Goal: Task Accomplishment & Management: Complete application form

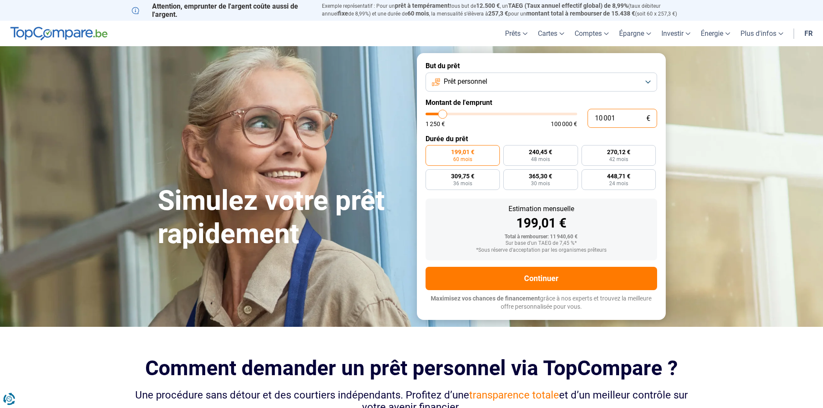
click at [616, 117] on input "10 001" at bounding box center [623, 118] width 70 height 19
type input "1 000"
type input "1250"
type input "100"
type input "1250"
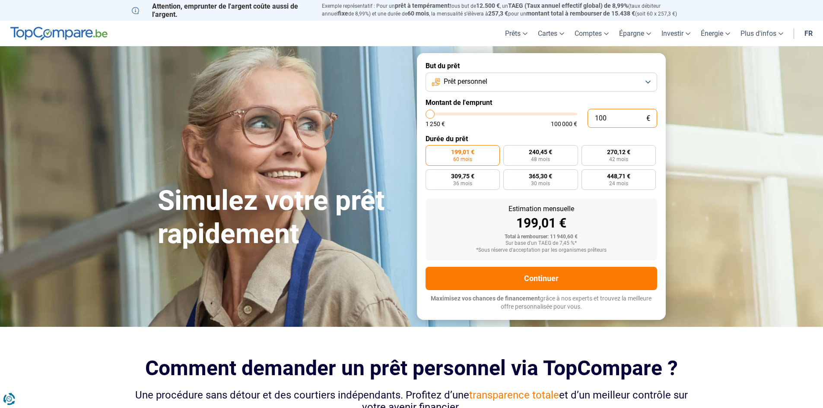
type input "10"
type input "1250"
type input "1"
type input "1250"
type input "0"
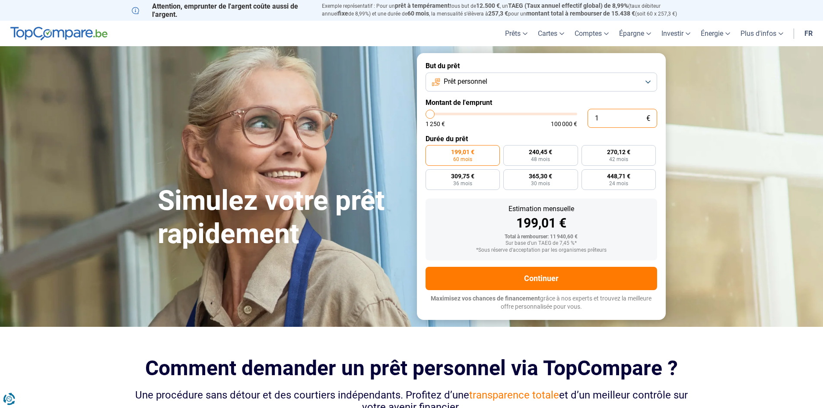
type input "1250"
type input "2"
type input "1250"
type input "20"
type input "1250"
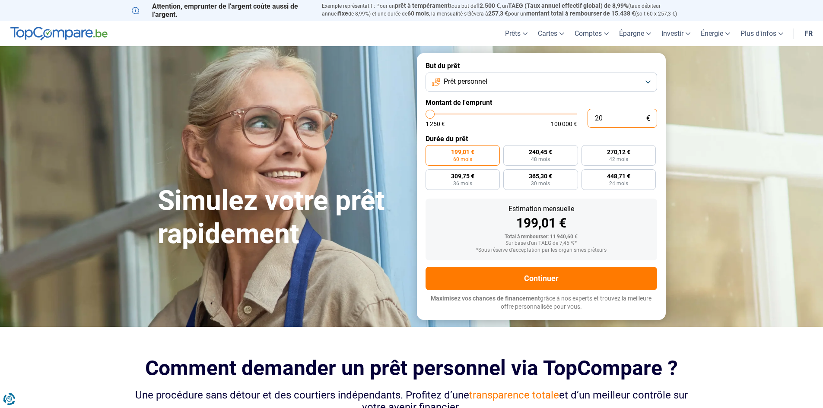
type input "200"
type input "1250"
type input "2 000"
type input "2000"
type input "20 000"
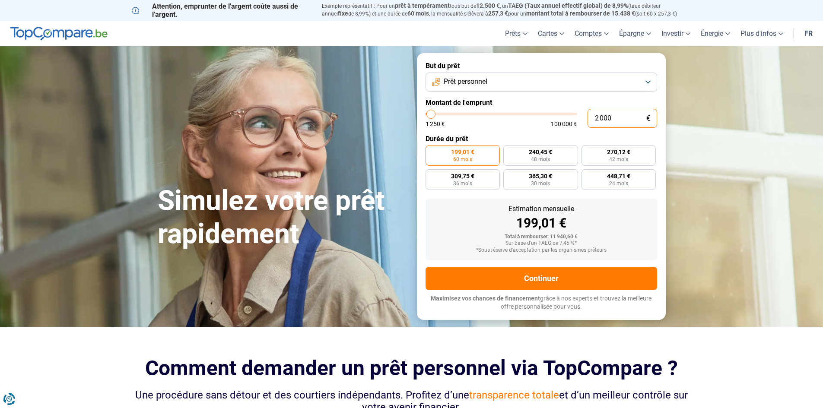
type input "20000"
radio input "false"
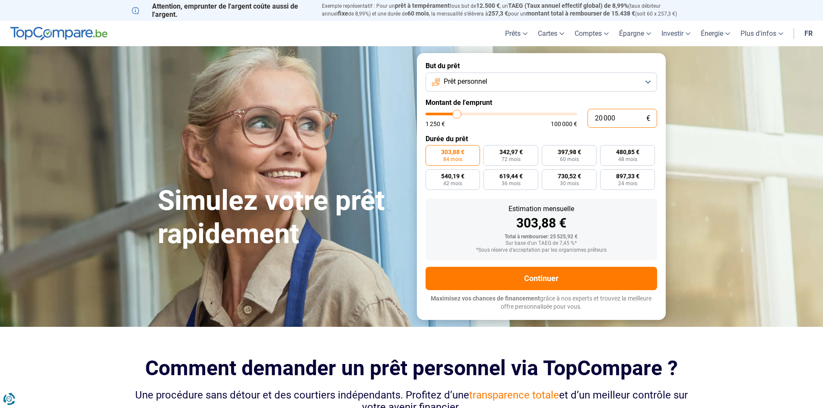
click at [621, 115] on input "20 000" at bounding box center [623, 118] width 70 height 19
type input "2 000"
type input "2000"
type input "200"
type input "1250"
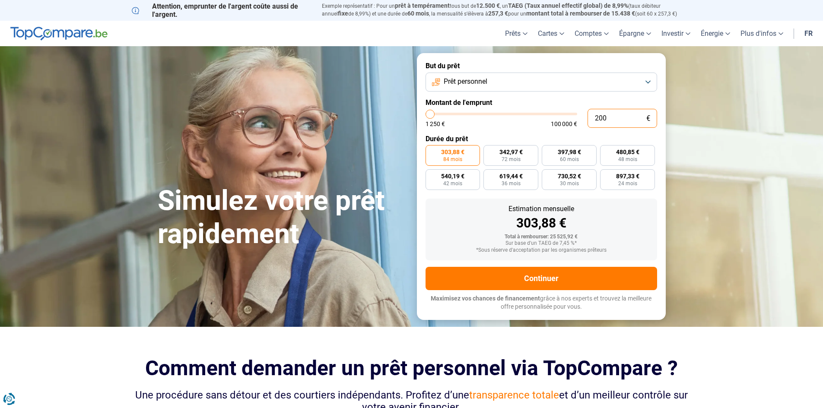
type input "20"
type input "1250"
type input "2"
type input "1250"
type input "0"
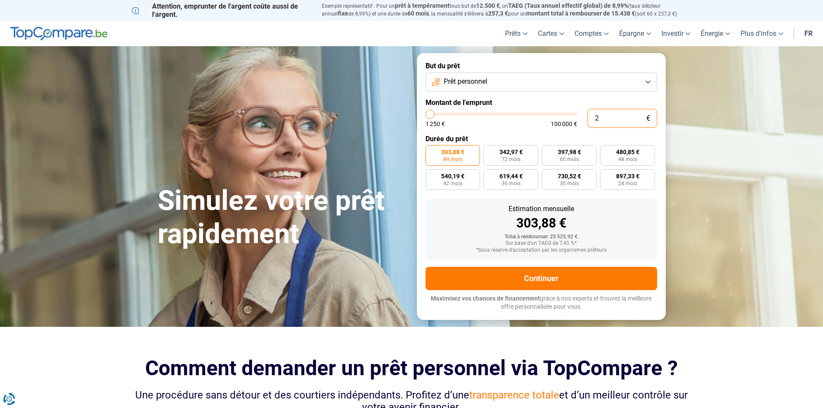
type input "1250"
type input "1"
type input "1250"
type input "10"
type input "1250"
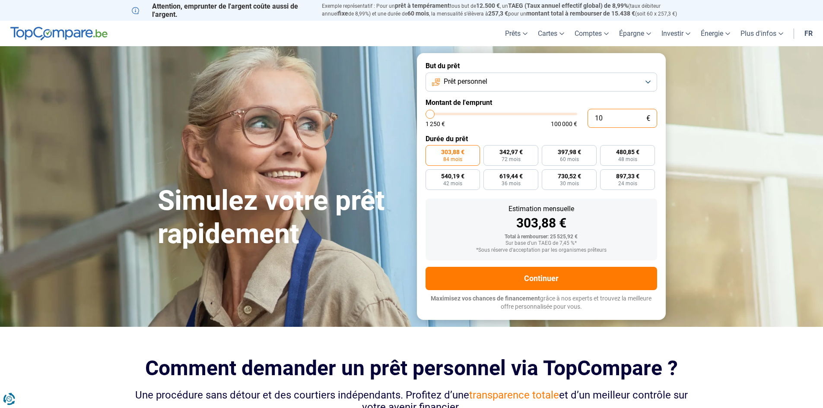
type input "100"
type input "1250"
type input "1 000"
type input "1250"
type input "10 000"
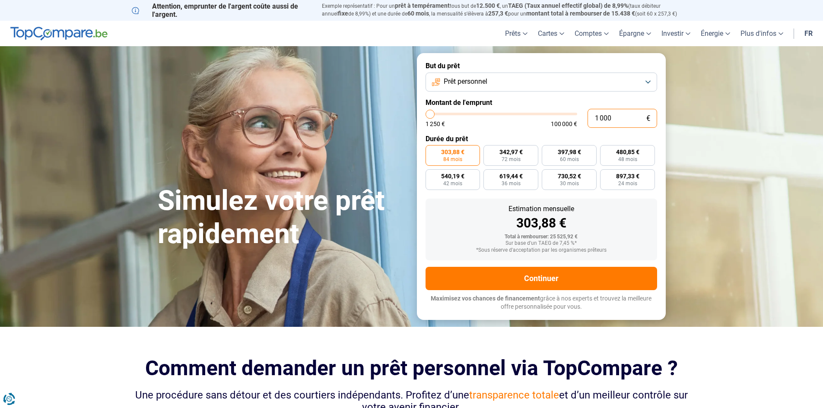
type input "10000"
type input "10 000"
radio input "true"
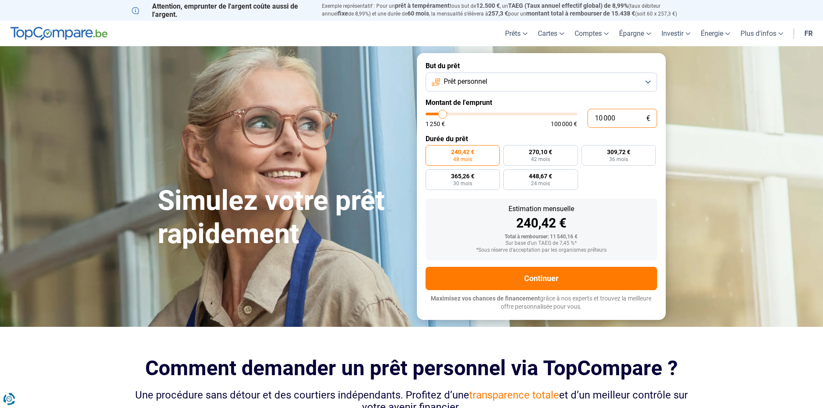
click at [616, 116] on input "10 000" at bounding box center [623, 118] width 70 height 19
type input "1 000"
type input "1250"
type input "100"
type input "1250"
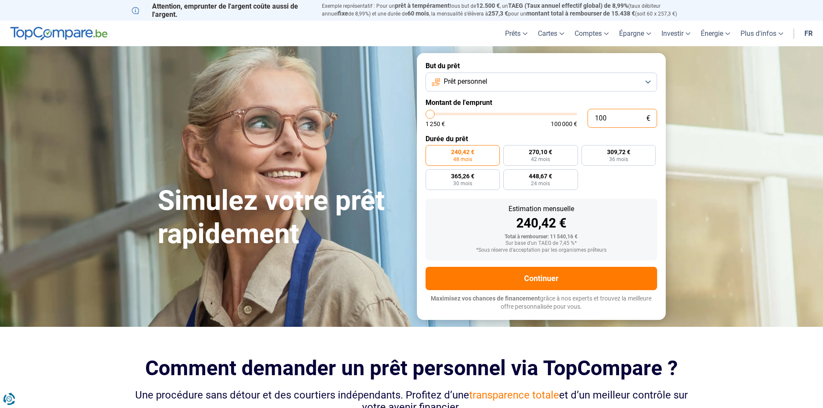
type input "10"
type input "1250"
type input "1"
type input "1250"
type input "0"
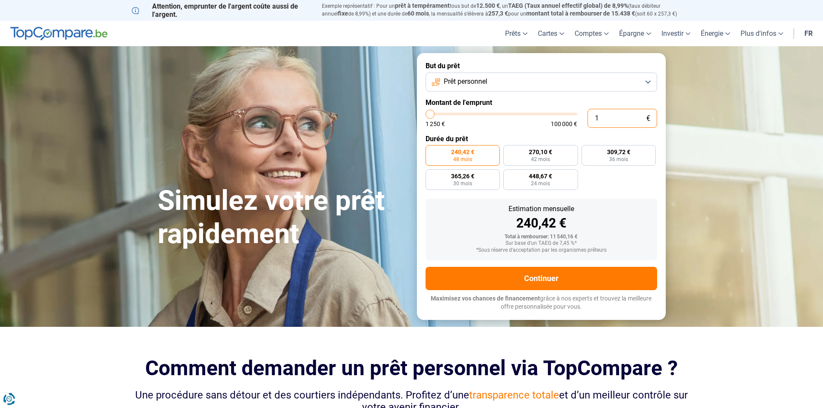
type input "1250"
type input "5"
type input "1250"
type input "50"
type input "1250"
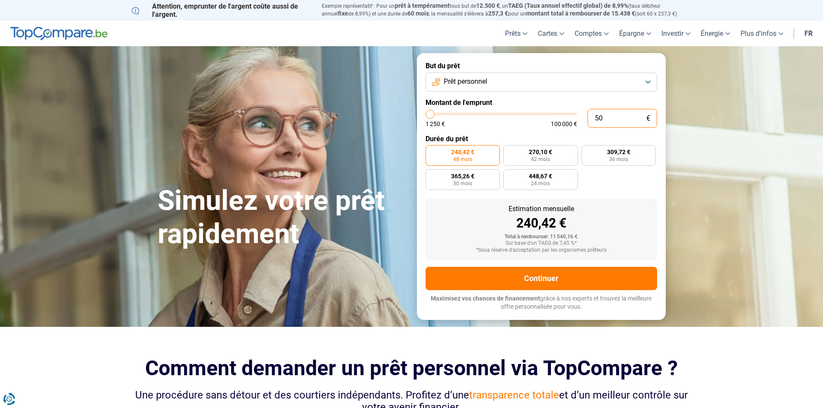
type input "500"
type input "1250"
type input "5 000"
type input "5000"
type input "50 000"
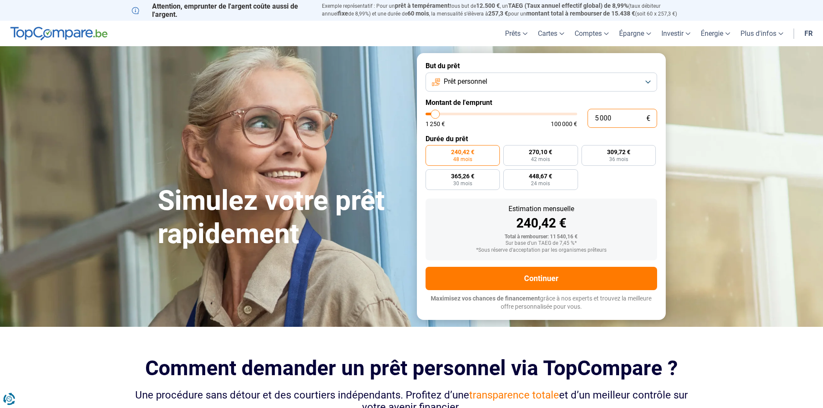
type input "50000"
type input "50 000"
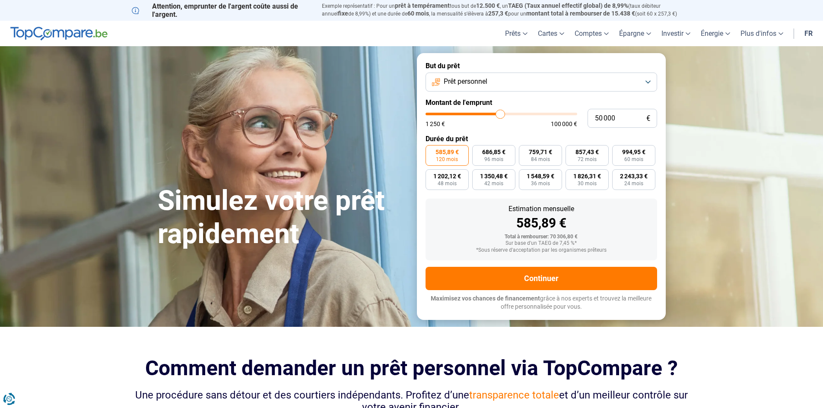
click at [651, 82] on button "Prêt personnel" at bounding box center [542, 82] width 232 height 19
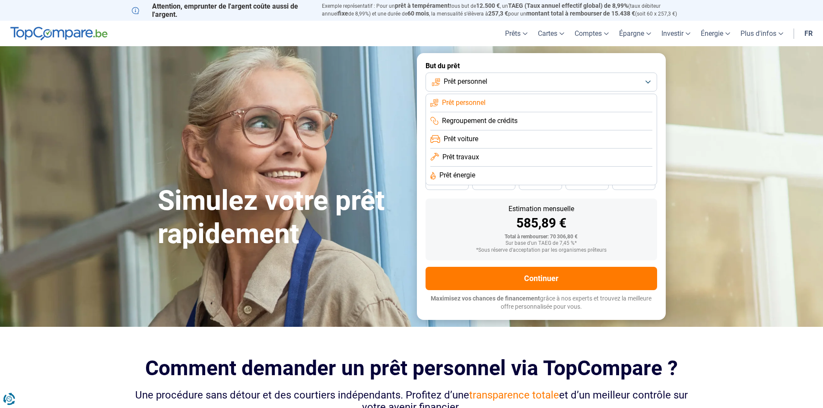
click at [481, 155] on li "Prêt travaux" at bounding box center [541, 158] width 222 height 18
